Goal: Information Seeking & Learning: Learn about a topic

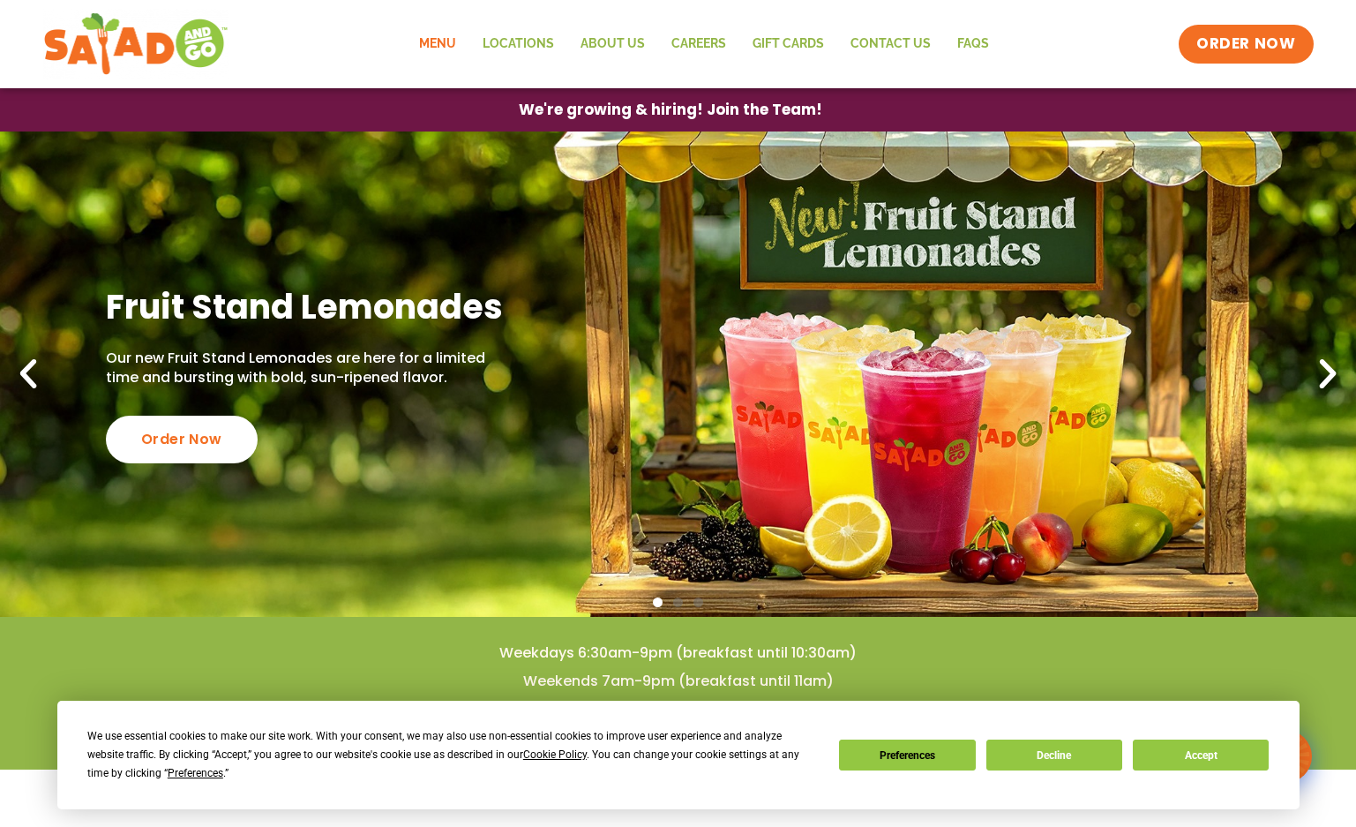
click at [452, 49] on link "Menu" at bounding box center [438, 44] width 64 height 41
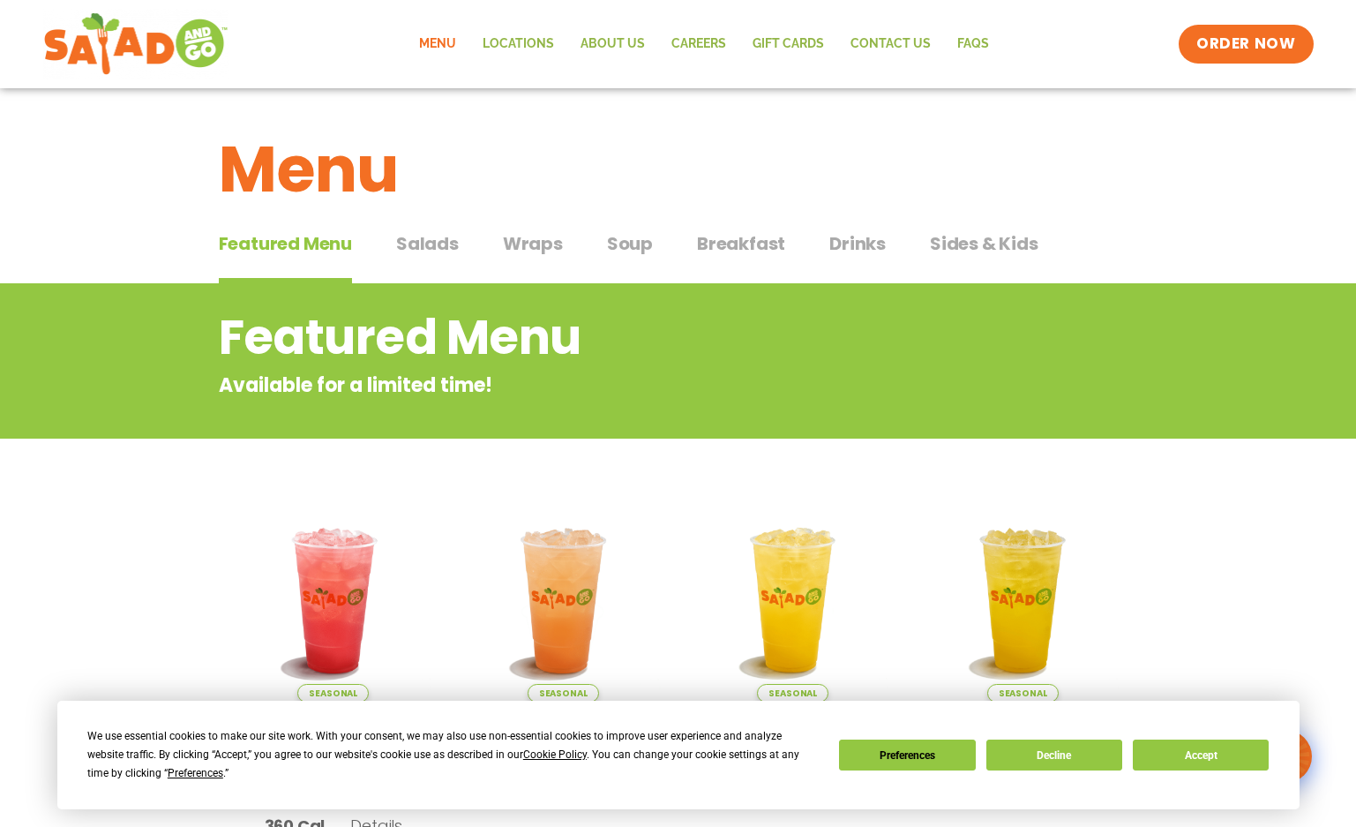
click at [428, 244] on span "Salads" at bounding box center [427, 243] width 63 height 26
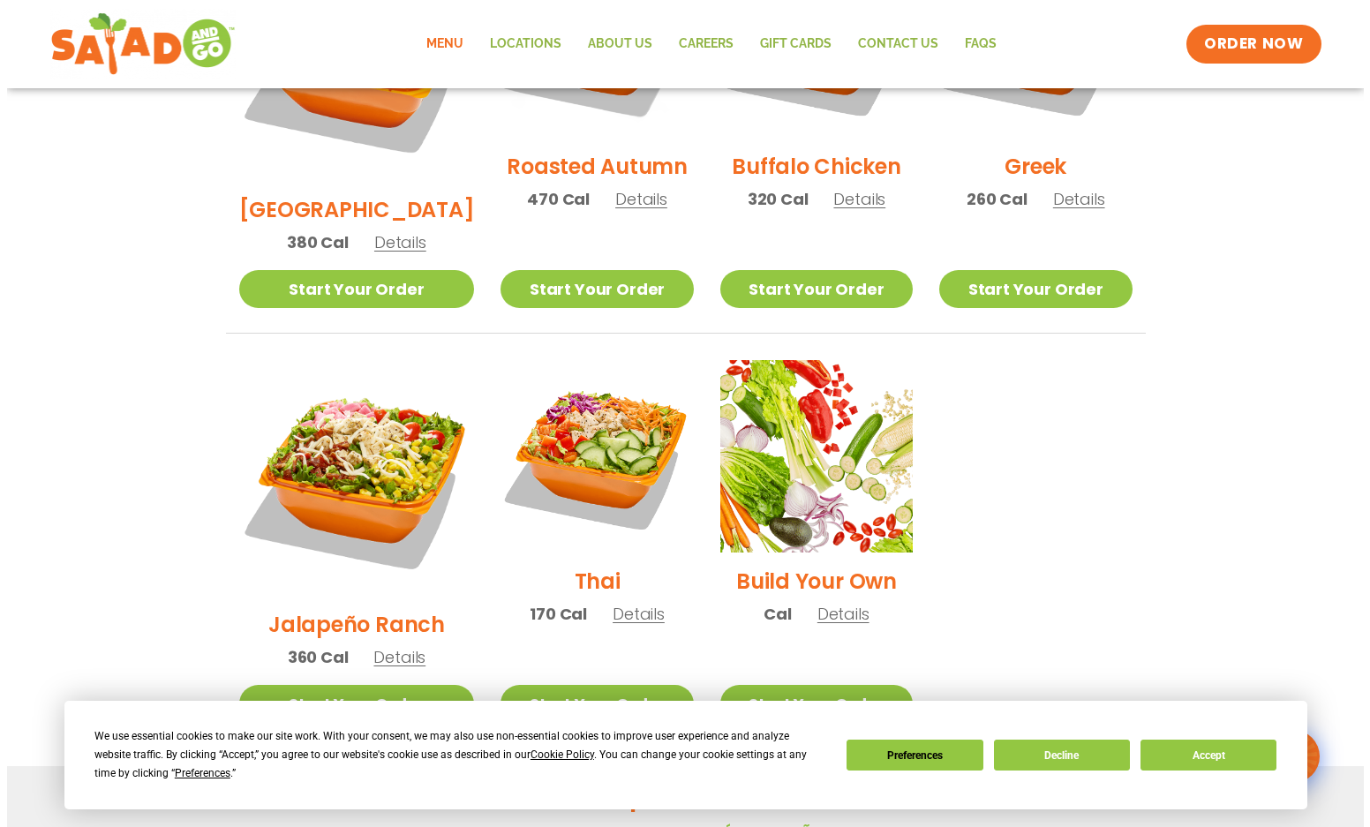
scroll to position [1147, 0]
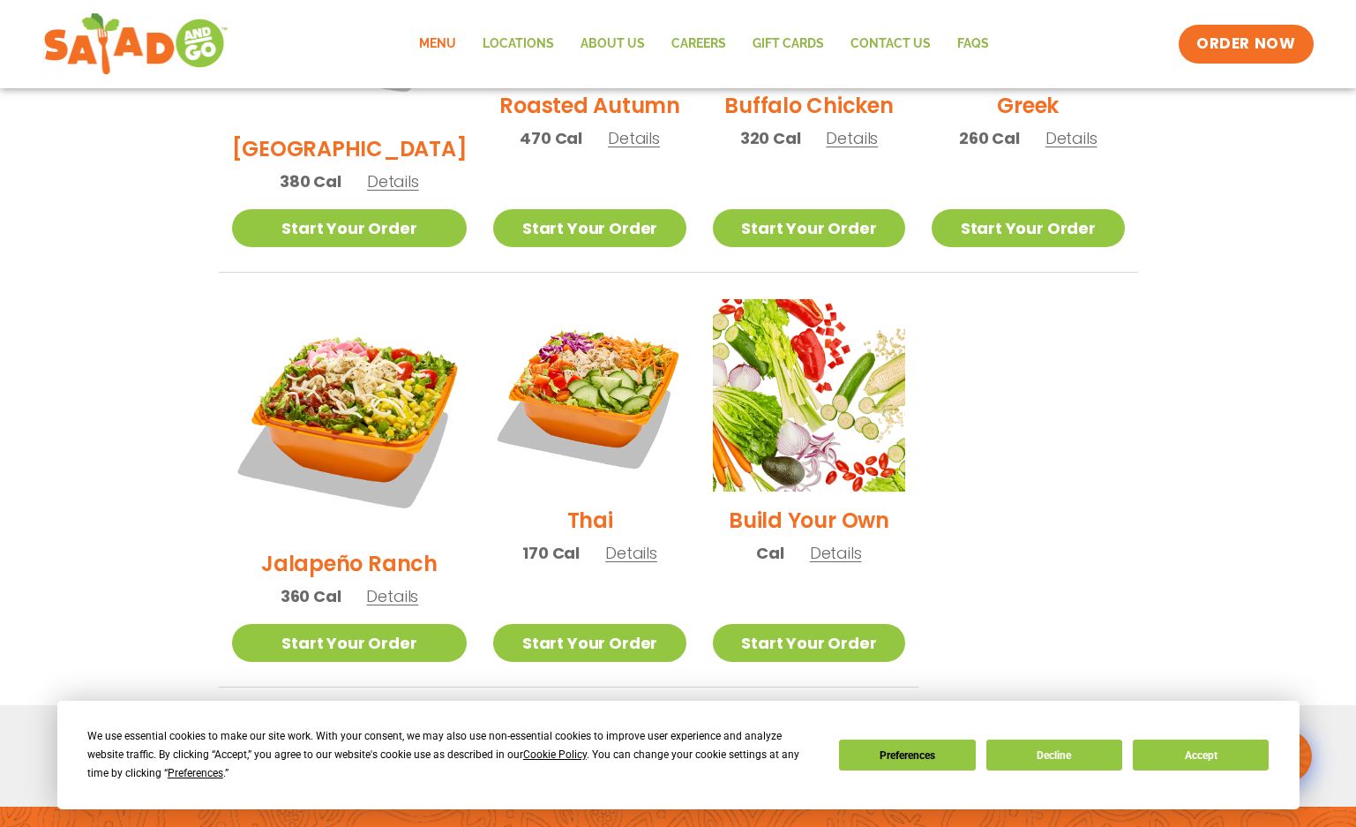
click at [390, 585] on span "Details" at bounding box center [392, 596] width 52 height 22
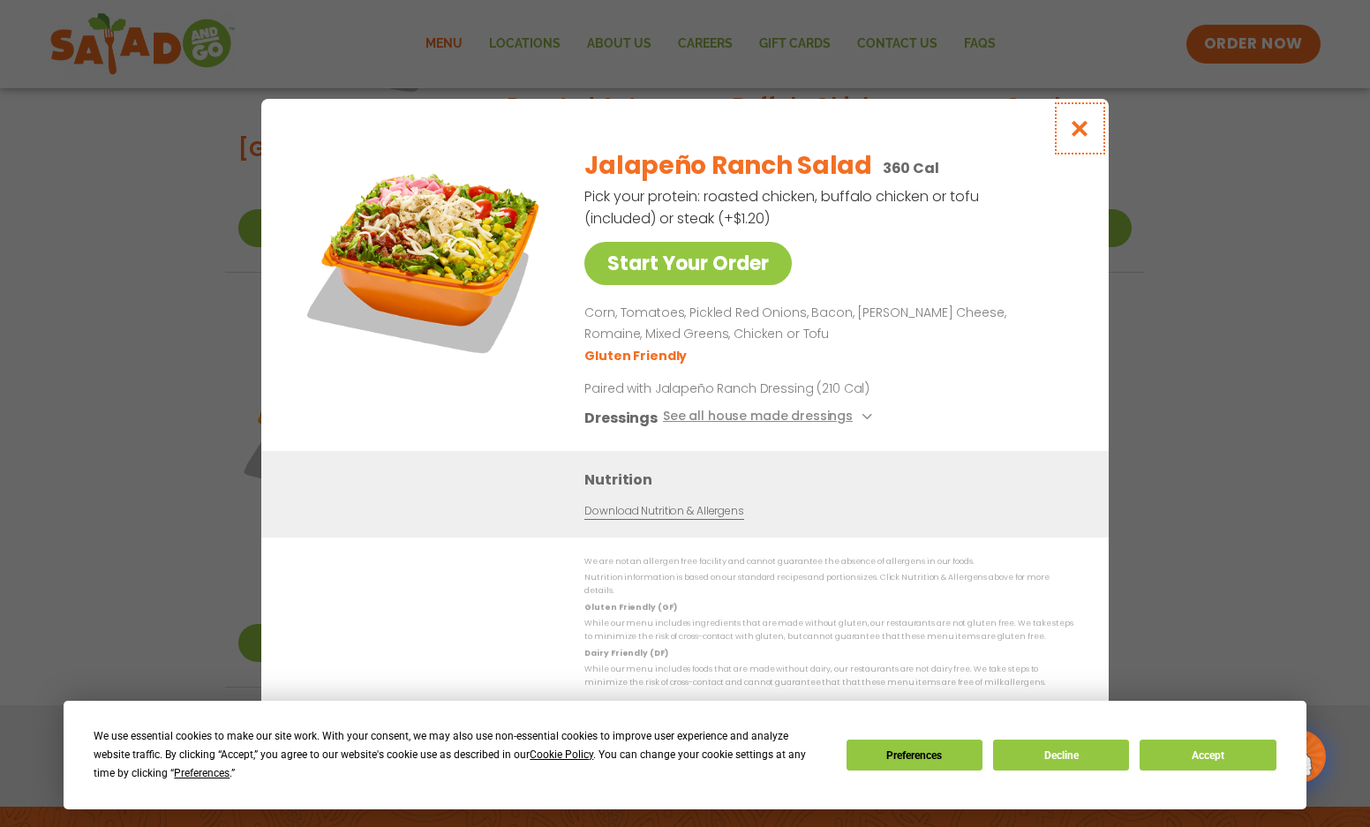
click at [1084, 135] on icon "Close modal" at bounding box center [1080, 128] width 22 height 19
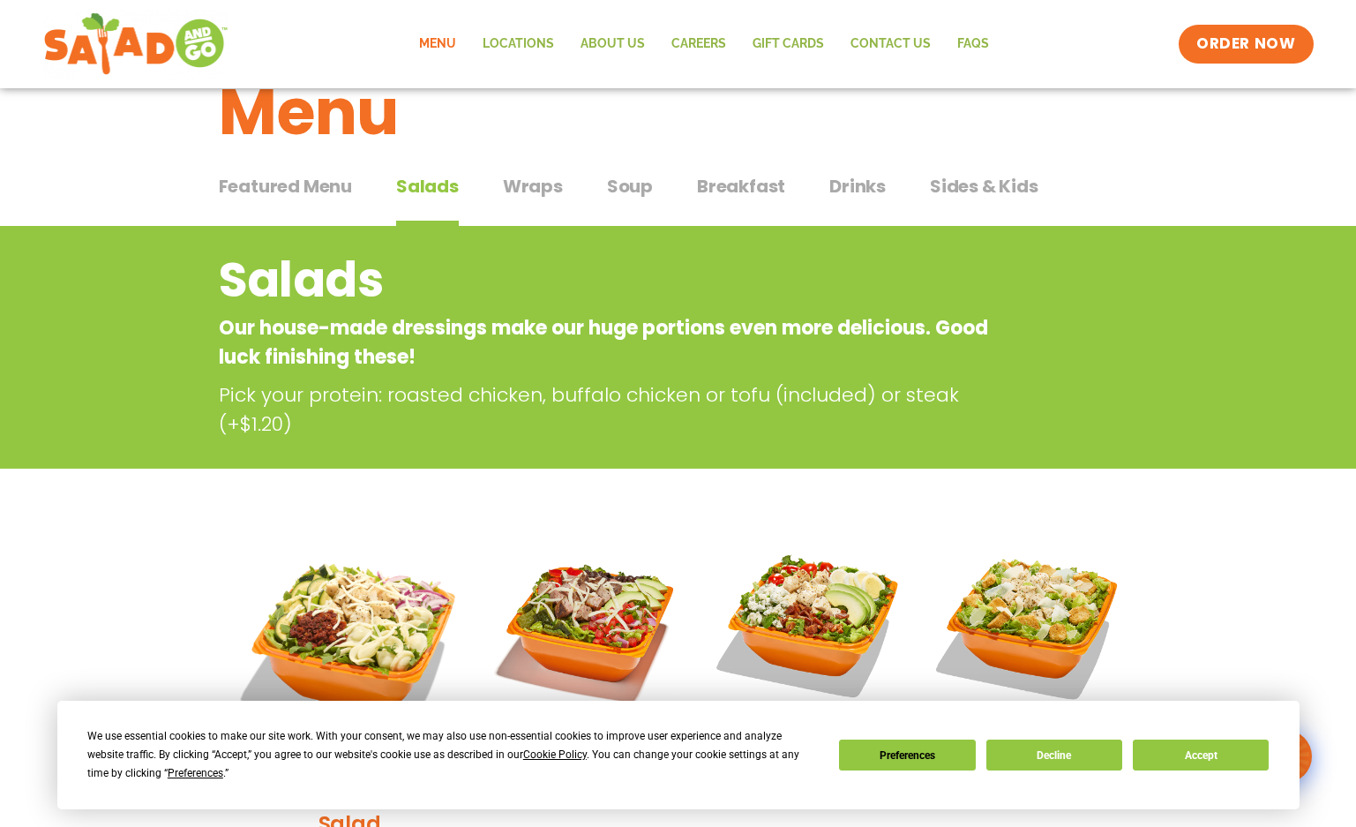
scroll to position [29, 0]
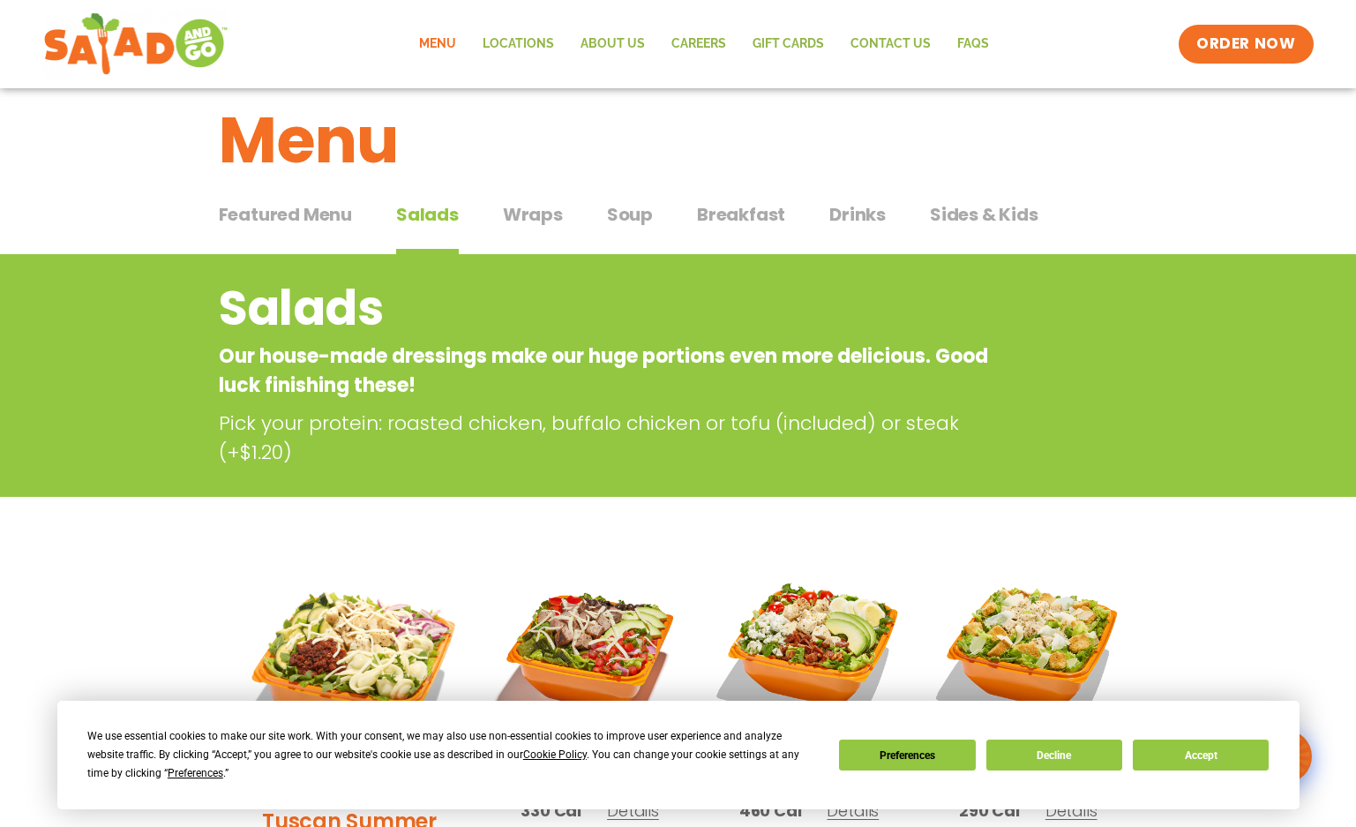
click at [634, 231] on button "Soup Soup" at bounding box center [630, 228] width 46 height 54
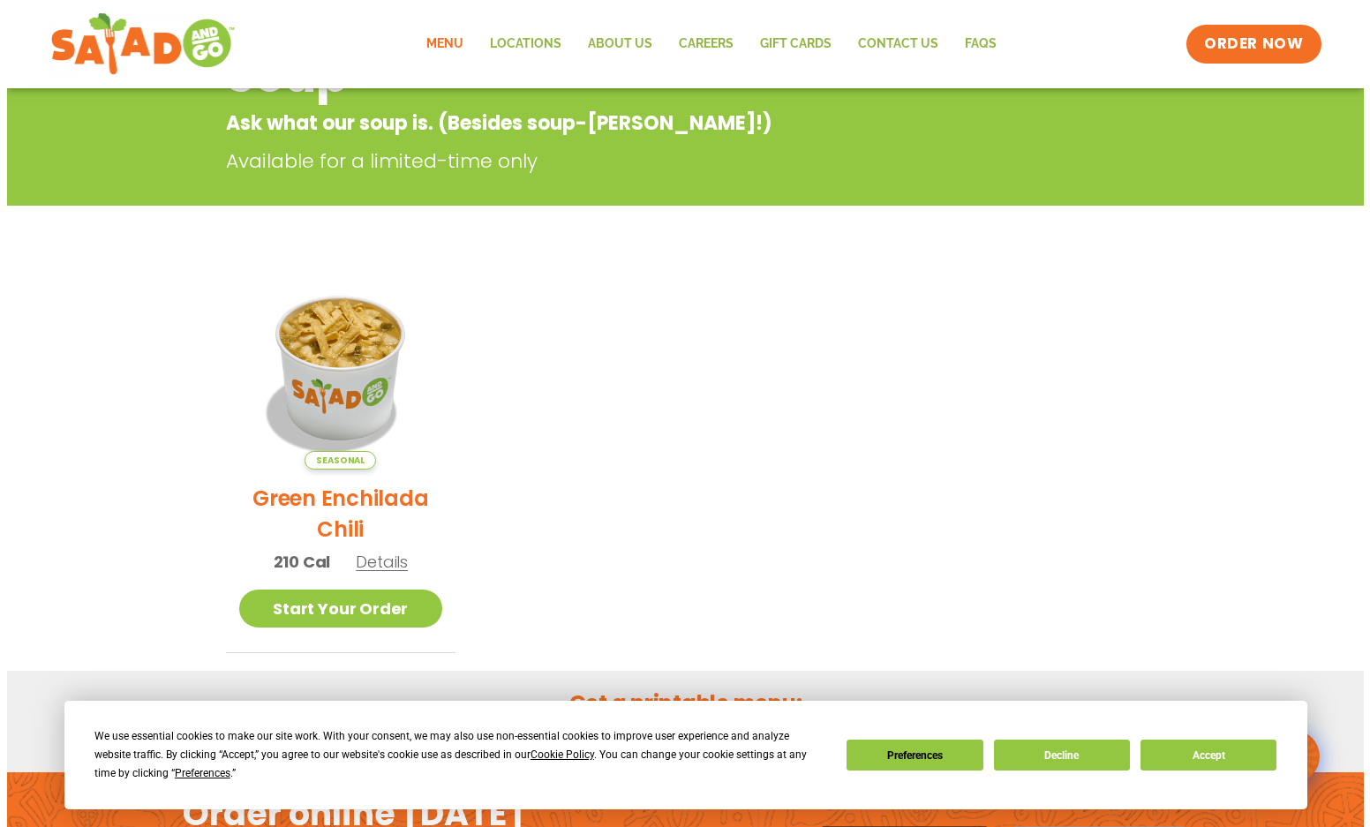
scroll to position [294, 0]
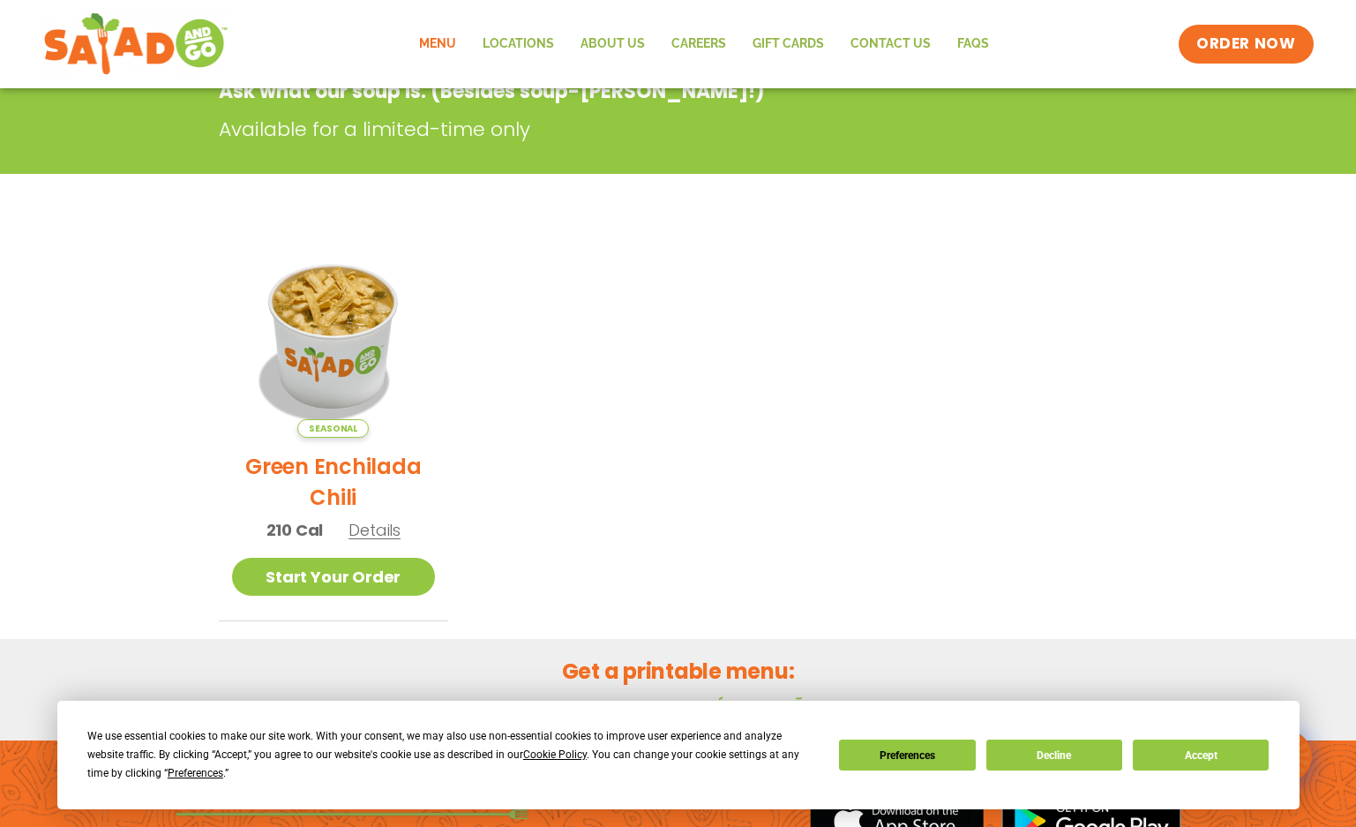
click at [374, 534] on span "Details" at bounding box center [375, 530] width 52 height 22
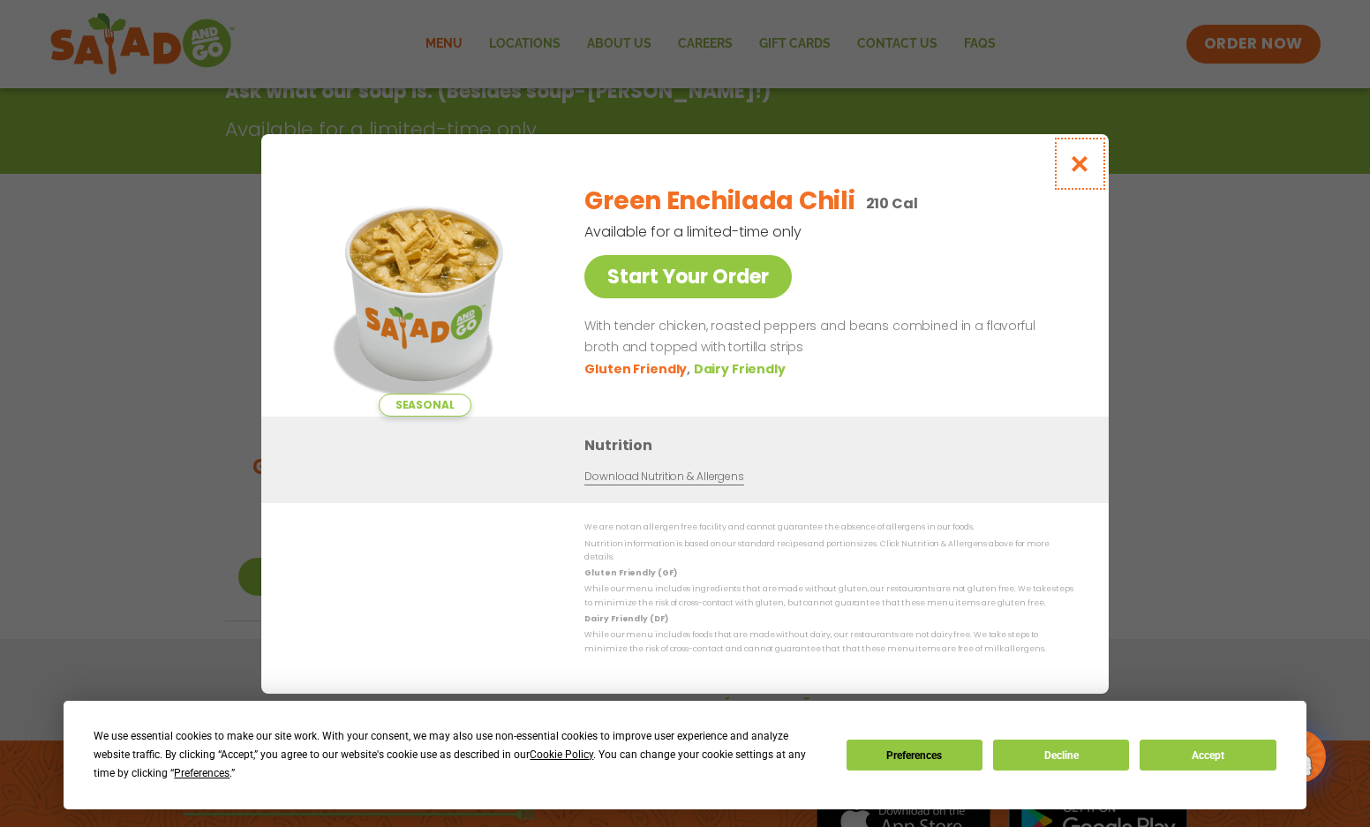
click at [1075, 164] on icon "Close modal" at bounding box center [1080, 163] width 22 height 19
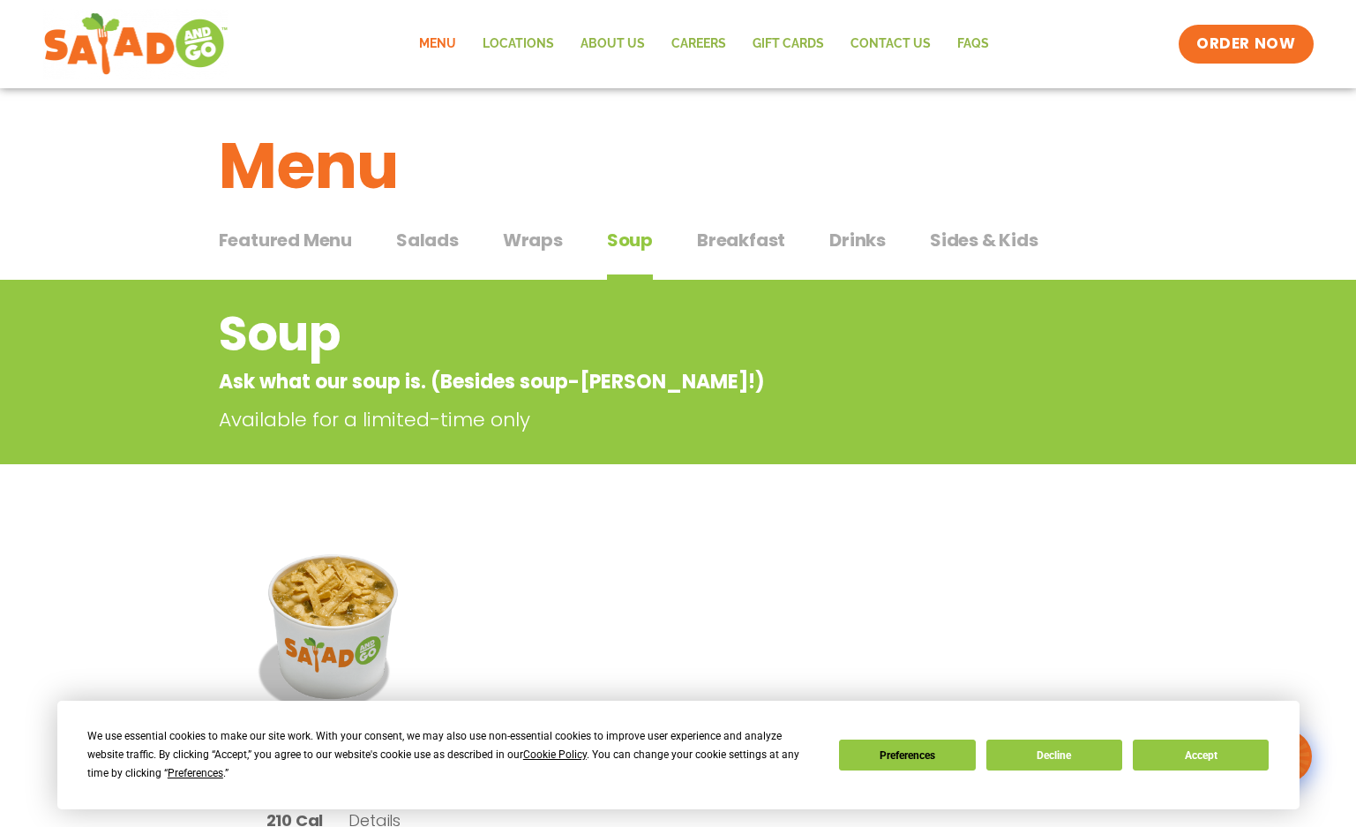
scroll to position [0, 0]
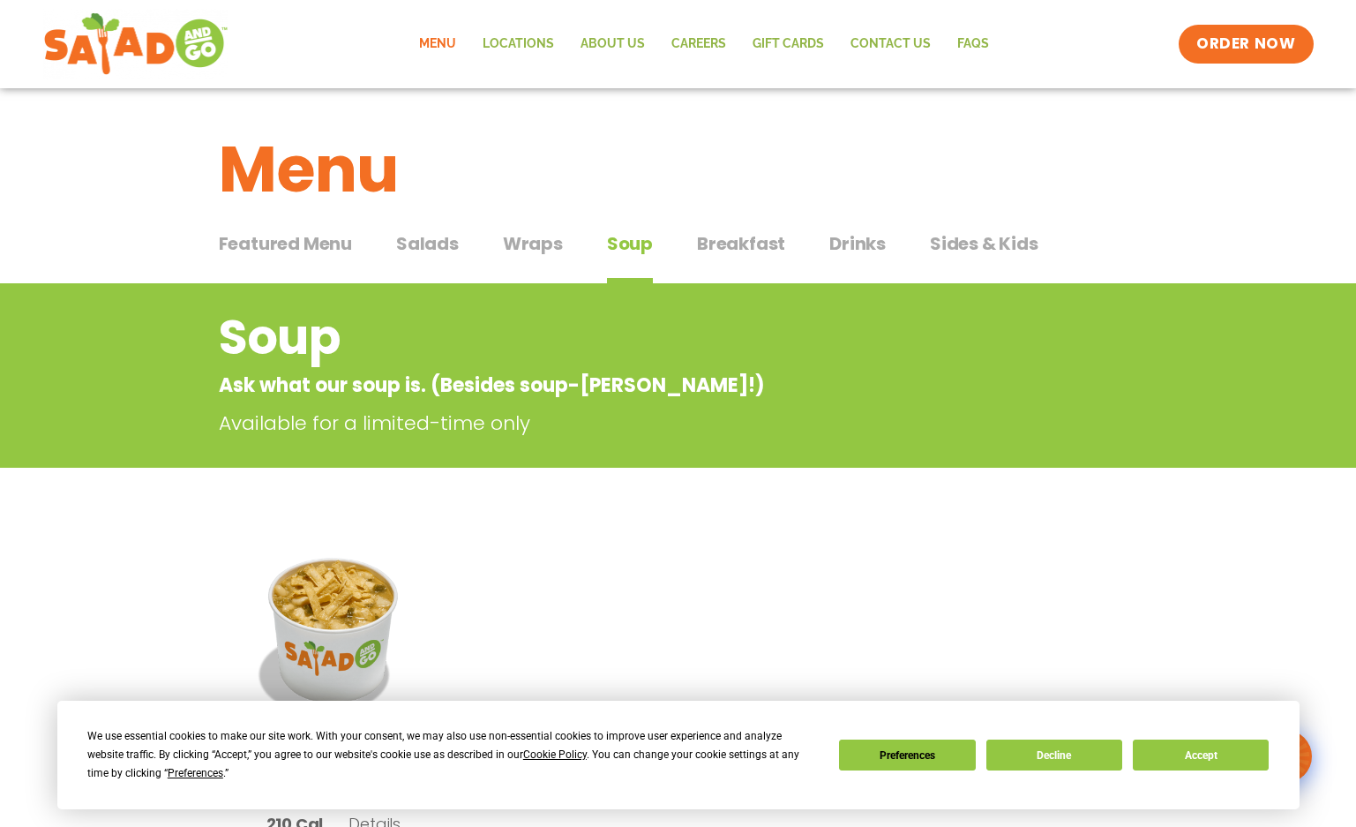
click at [764, 597] on ul "Seasonal Green Enchilada Chili 210 Cal Details Start Your Order Seasonal Start …" at bounding box center [679, 721] width 920 height 387
click at [546, 249] on span "Wraps" at bounding box center [533, 243] width 60 height 26
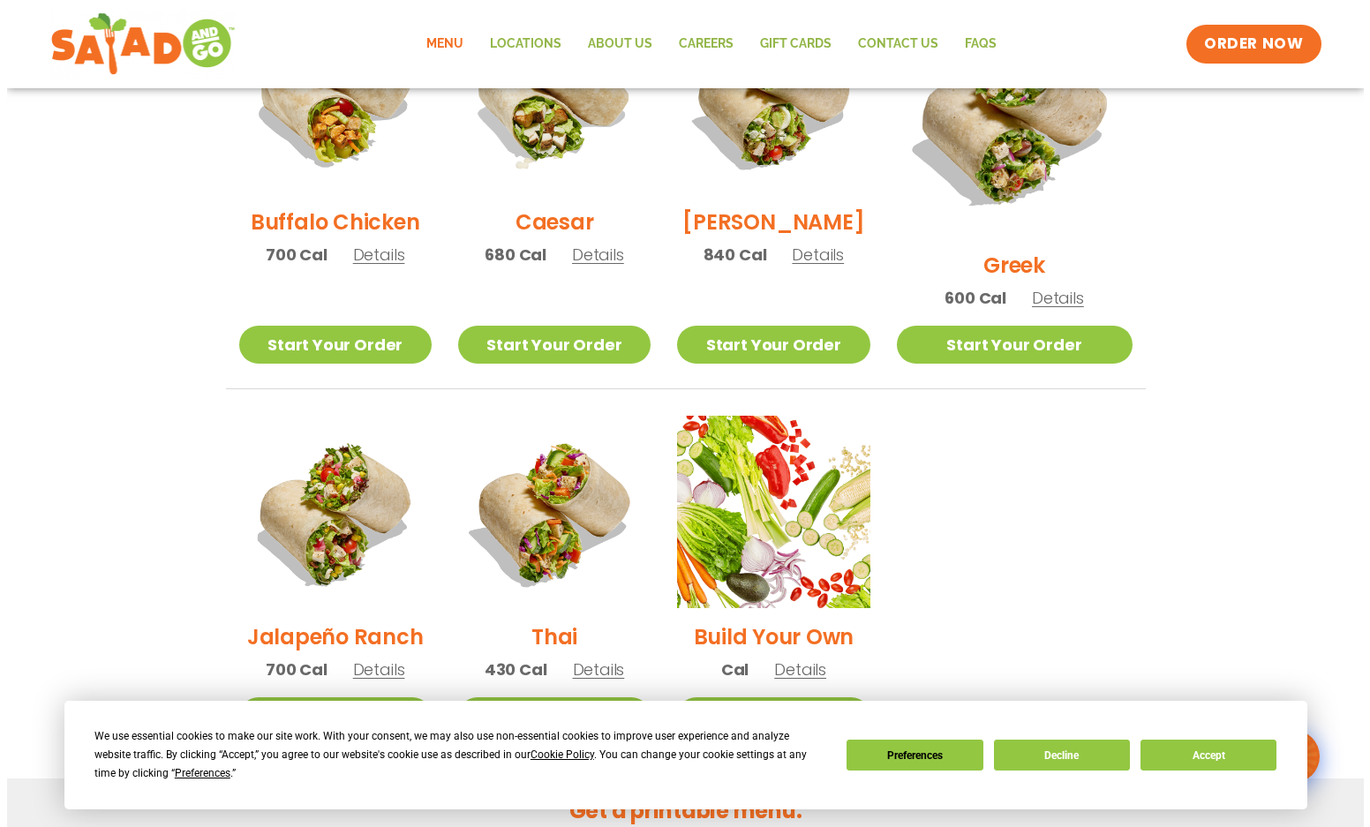
scroll to position [1059, 0]
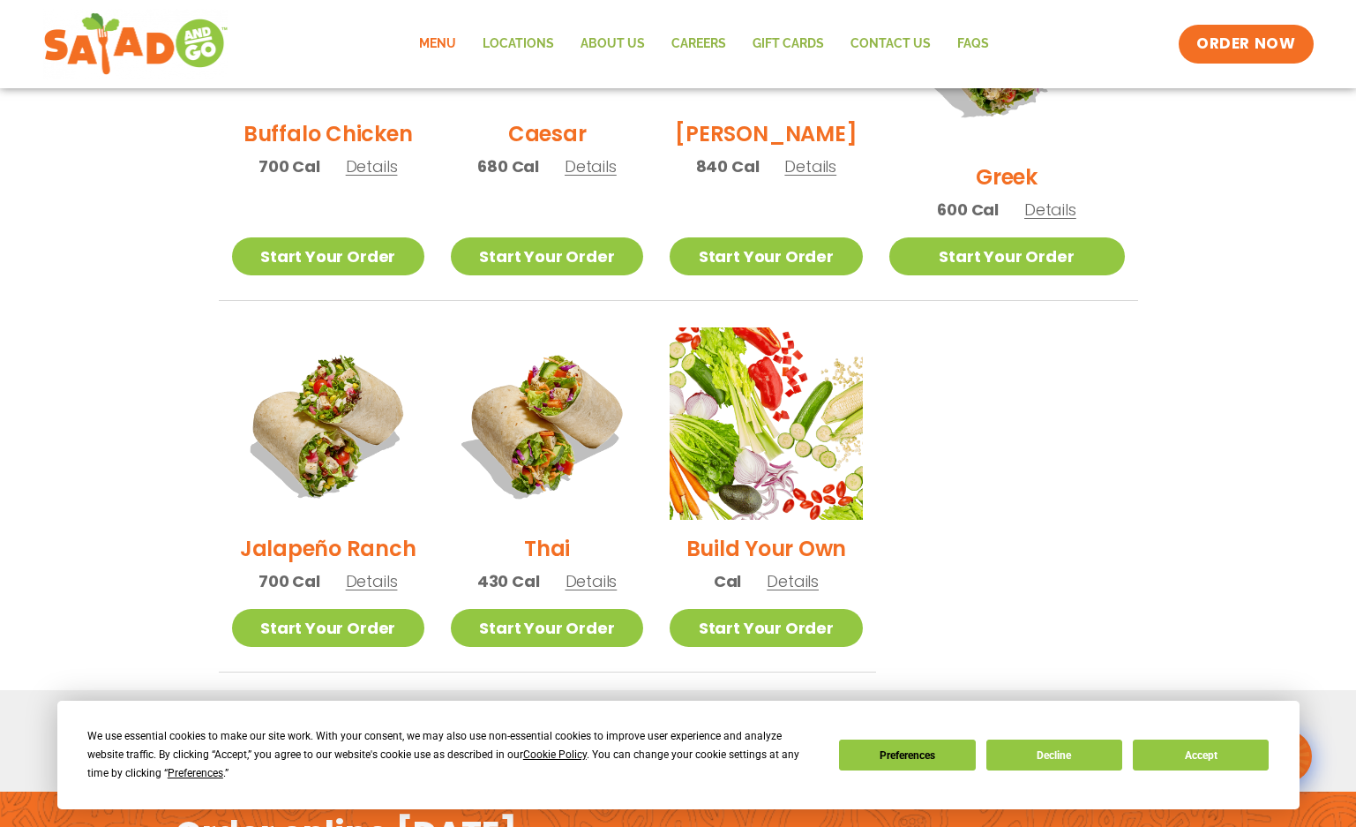
click at [616, 570] on span "Details" at bounding box center [592, 581] width 52 height 22
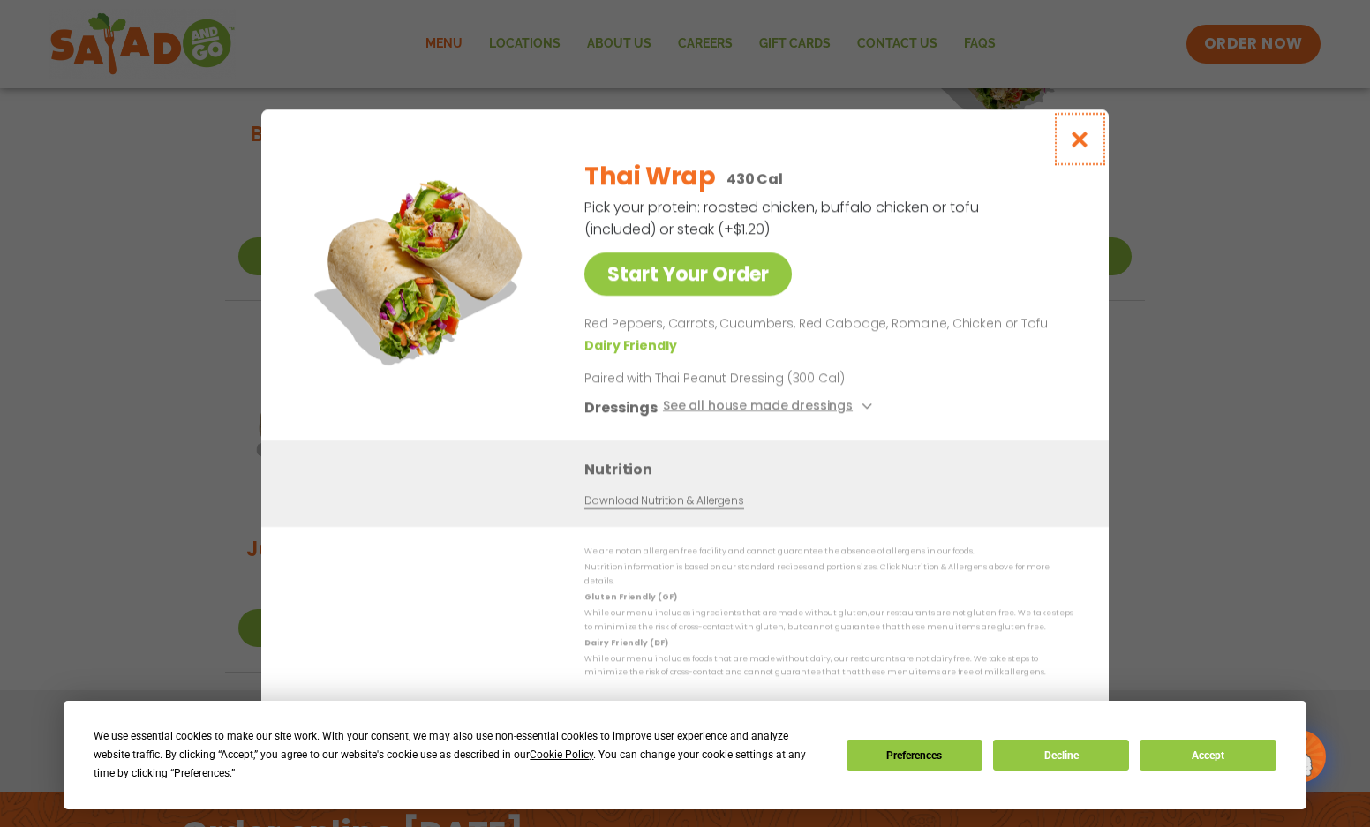
click at [1088, 142] on icon "Close modal" at bounding box center [1080, 139] width 22 height 19
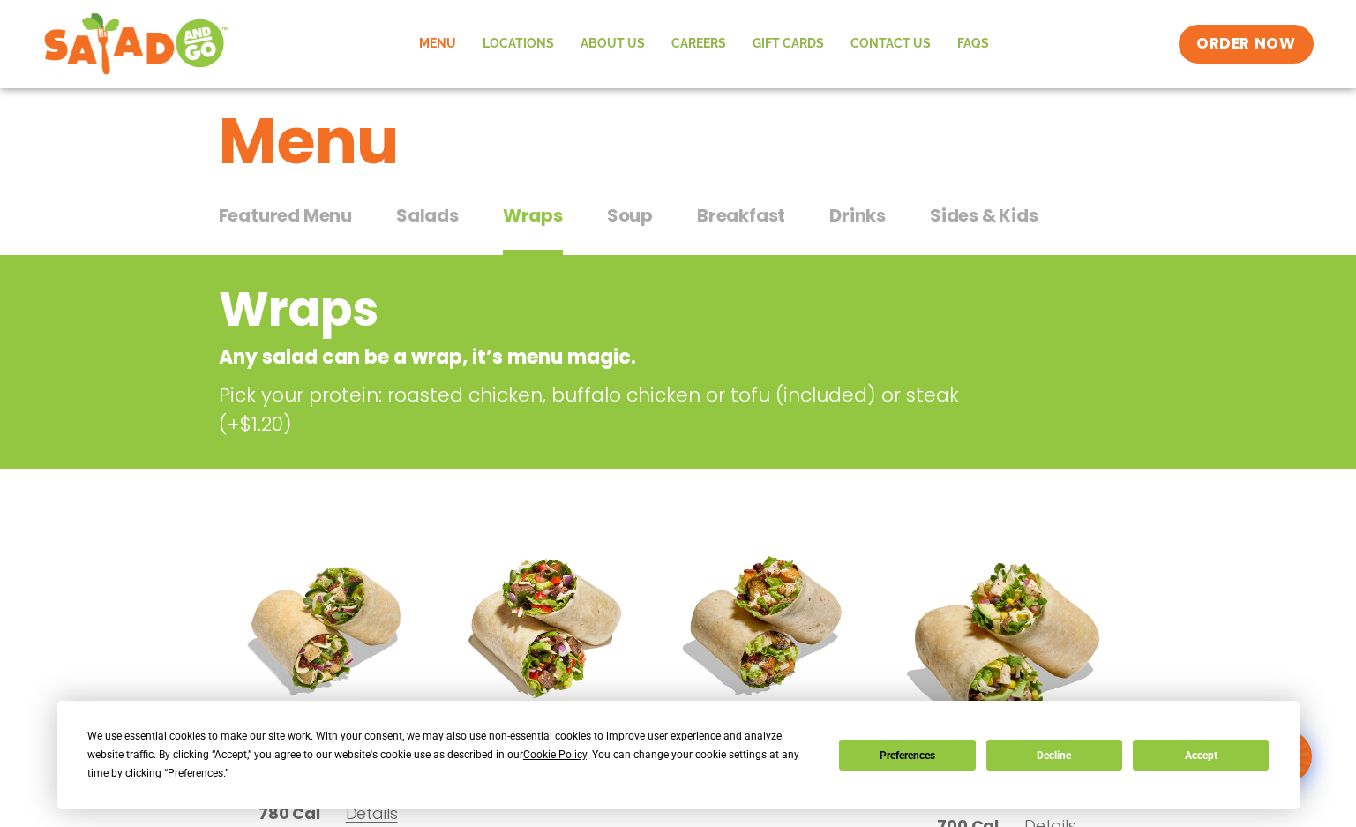
scroll to position [0, 0]
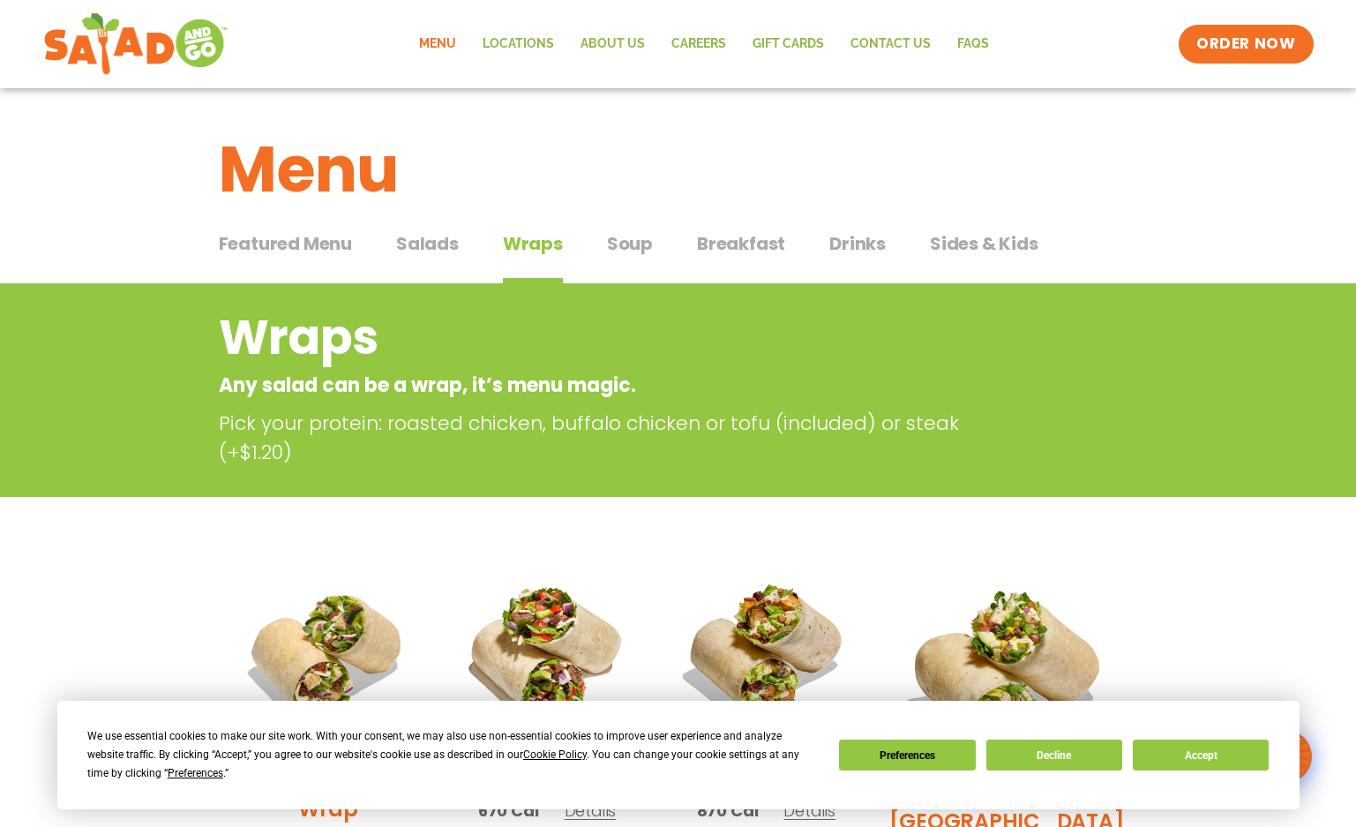
click at [859, 239] on span "Drinks" at bounding box center [858, 243] width 56 height 26
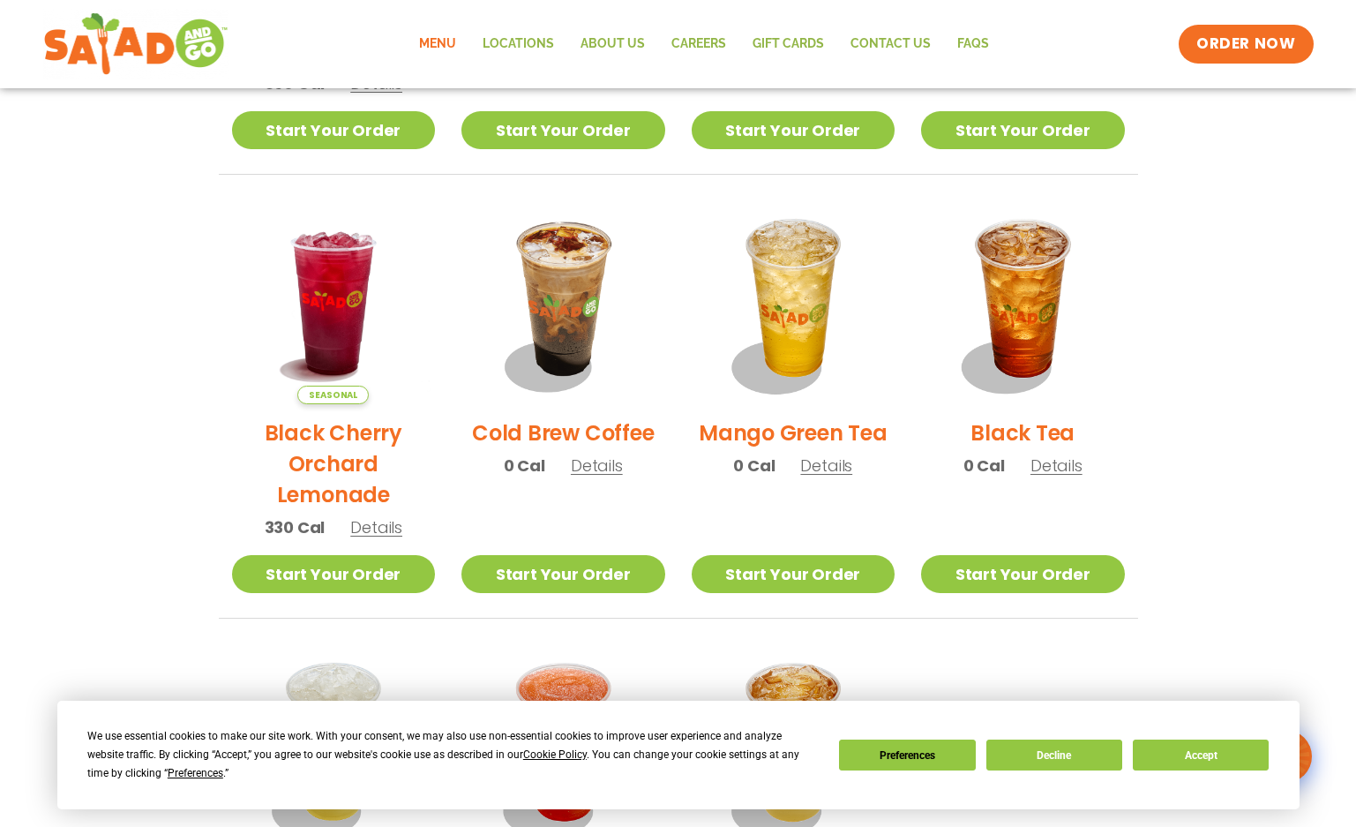
scroll to position [748, 0]
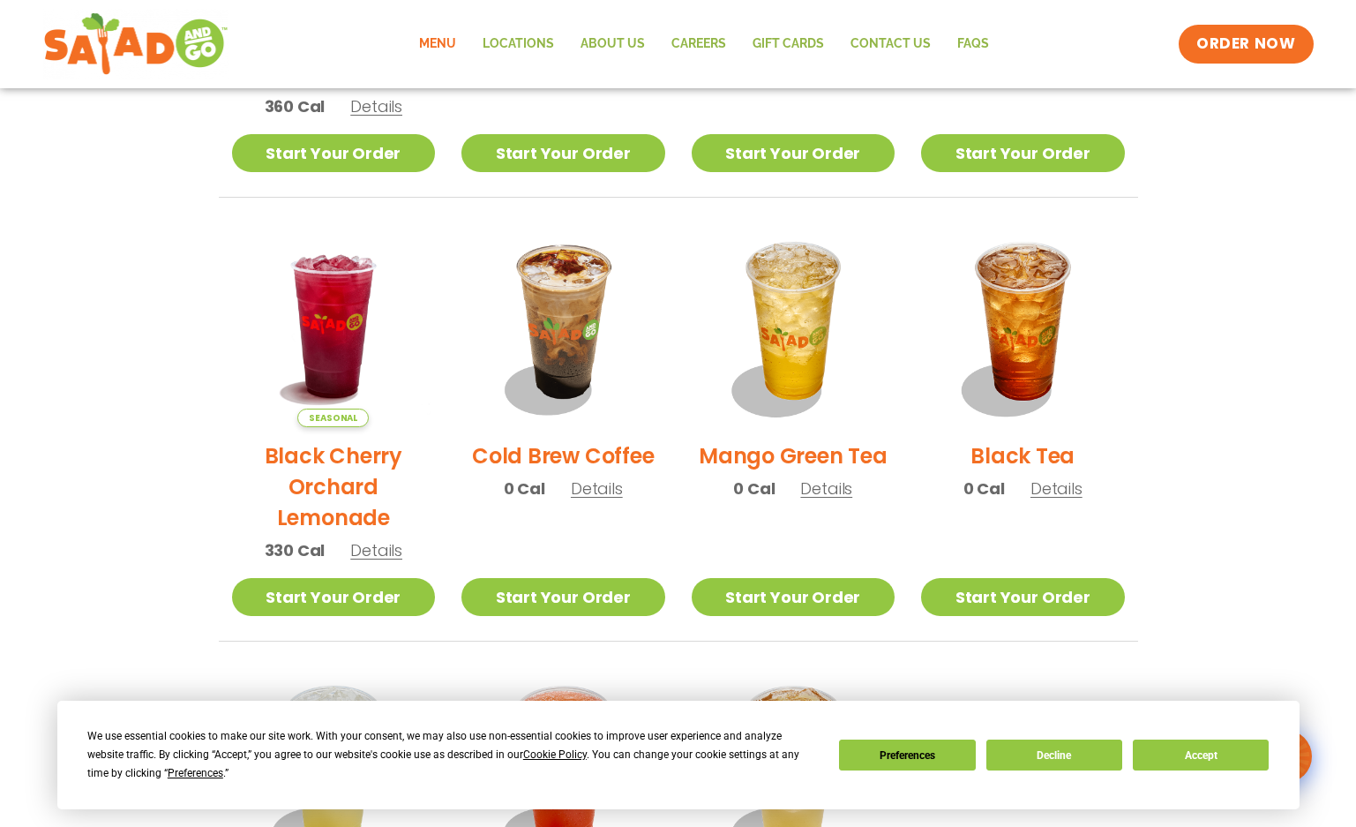
click at [601, 491] on span "Details" at bounding box center [597, 488] width 52 height 22
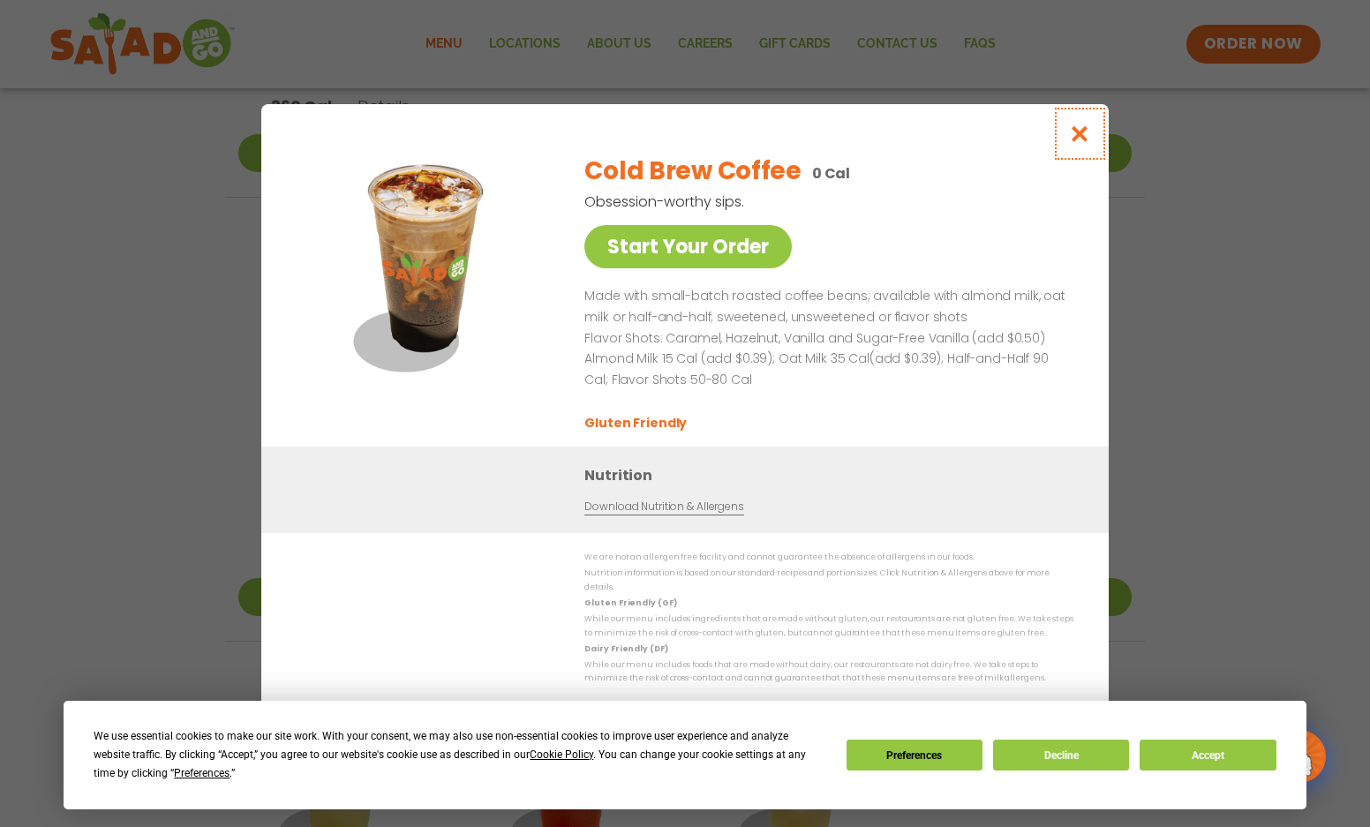
click at [1085, 141] on icon "Close modal" at bounding box center [1080, 133] width 22 height 19
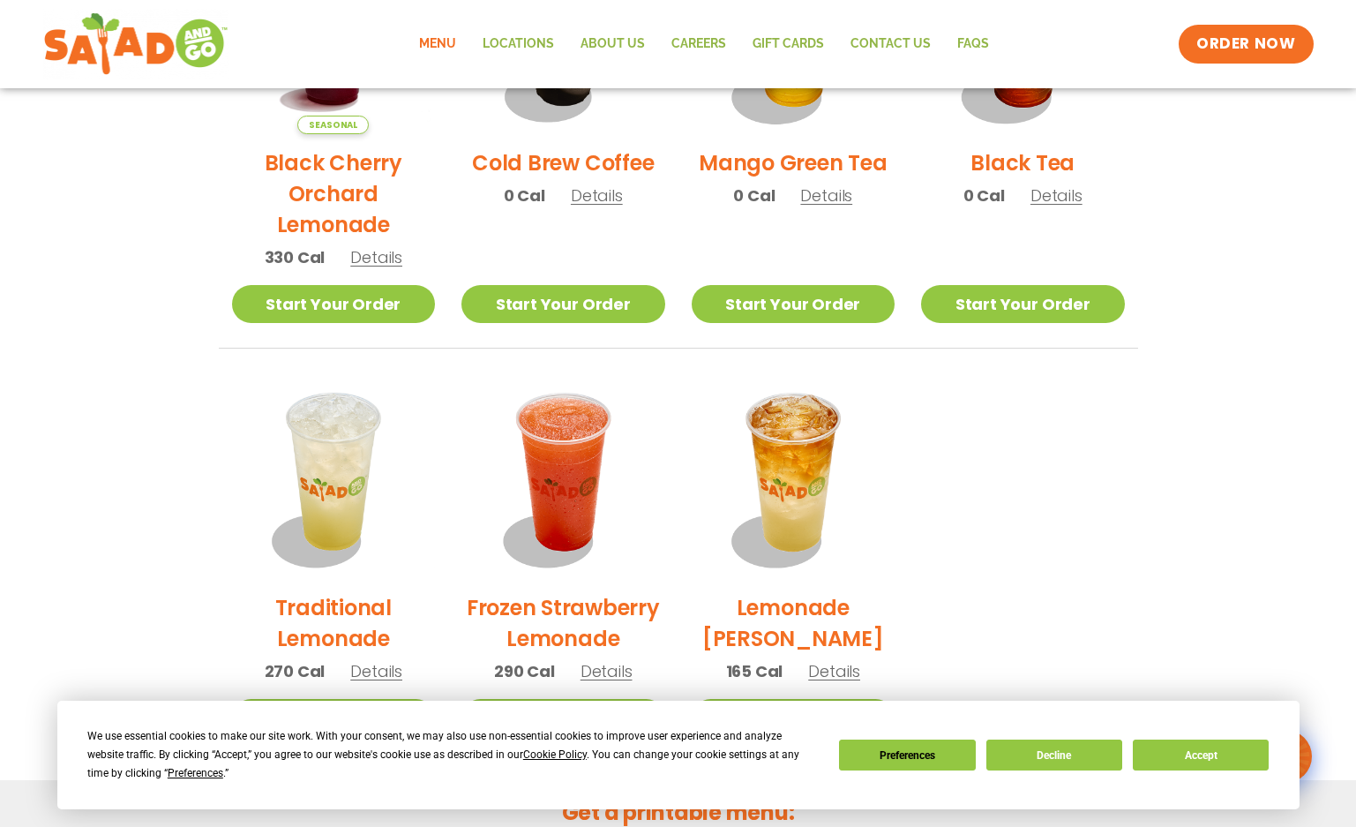
scroll to position [1101, 0]
